Goal: Navigation & Orientation: Find specific page/section

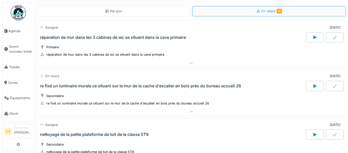
click at [145, 14] on div "Par jour" at bounding box center [114, 11] width 154 height 10
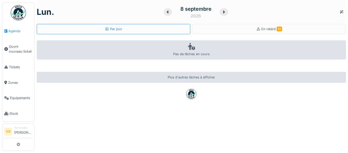
click at [15, 32] on span "Agenda" at bounding box center [20, 31] width 24 height 5
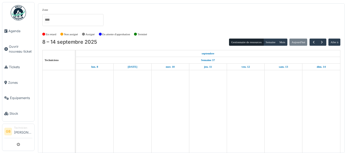
scroll to position [0, 0]
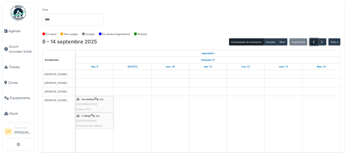
click at [313, 44] on span "button" at bounding box center [313, 42] width 4 height 4
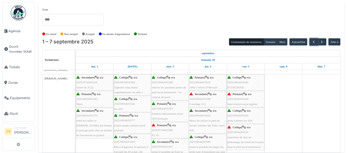
scroll to position [0, 0]
click at [15, 15] on img at bounding box center [18, 12] width 15 height 15
